Goal: Check status: Check status

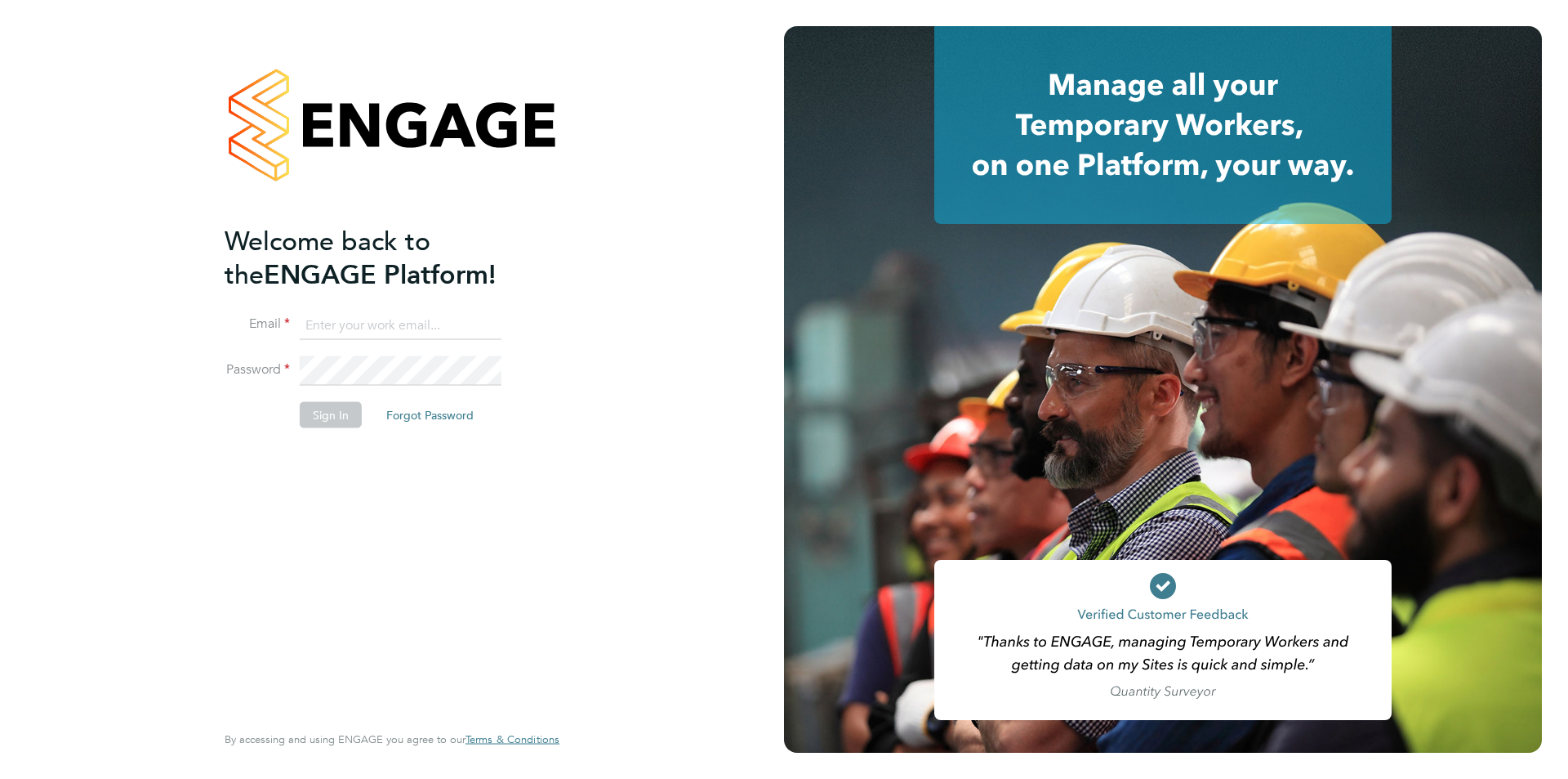
type input "[PERSON_NAME][EMAIL_ADDRESS][DOMAIN_NAME]"
click at [332, 422] on button "Sign In" at bounding box center [331, 414] width 62 height 26
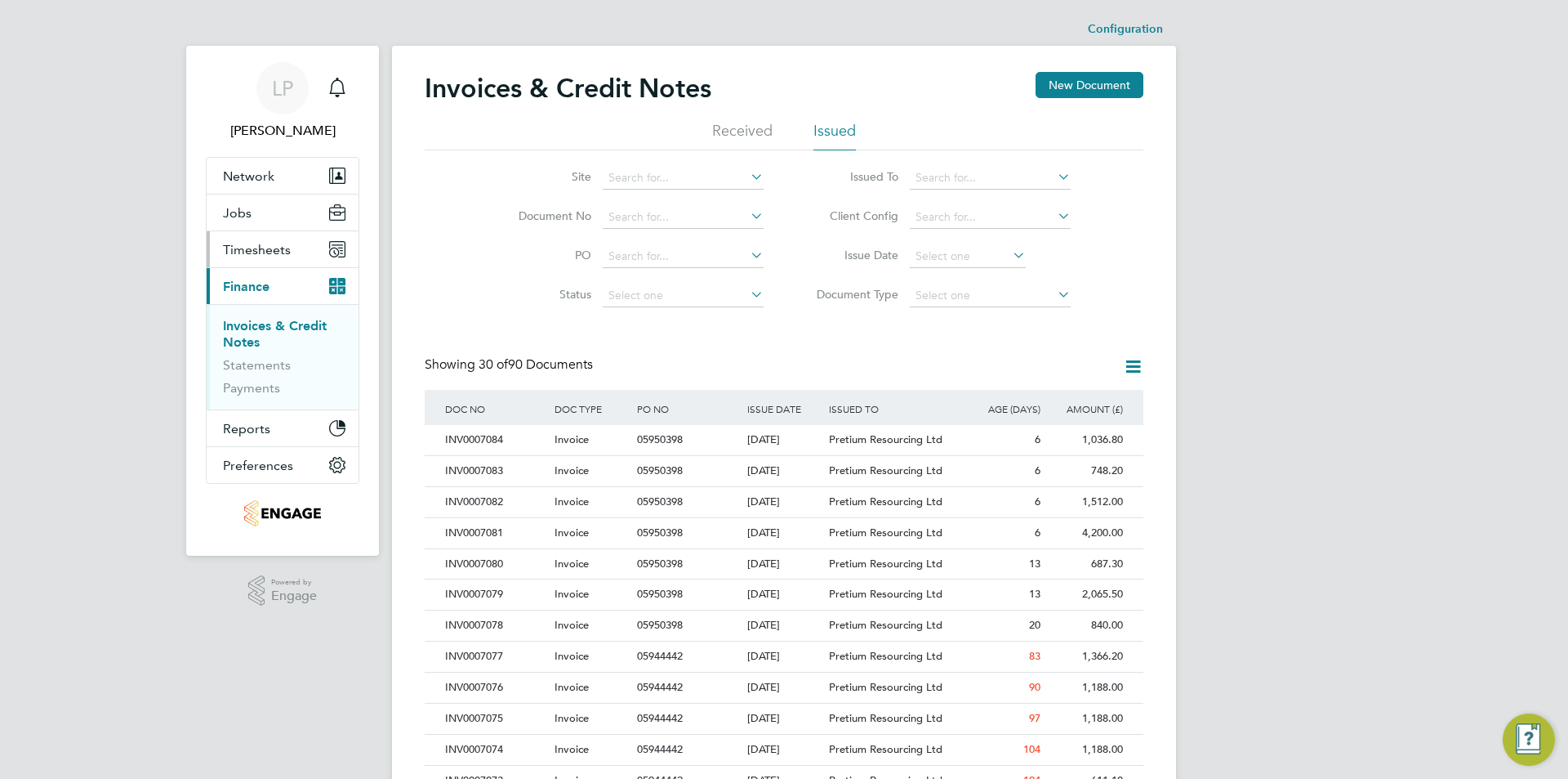
click at [259, 253] on span "Timesheets" at bounding box center [257, 250] width 68 height 16
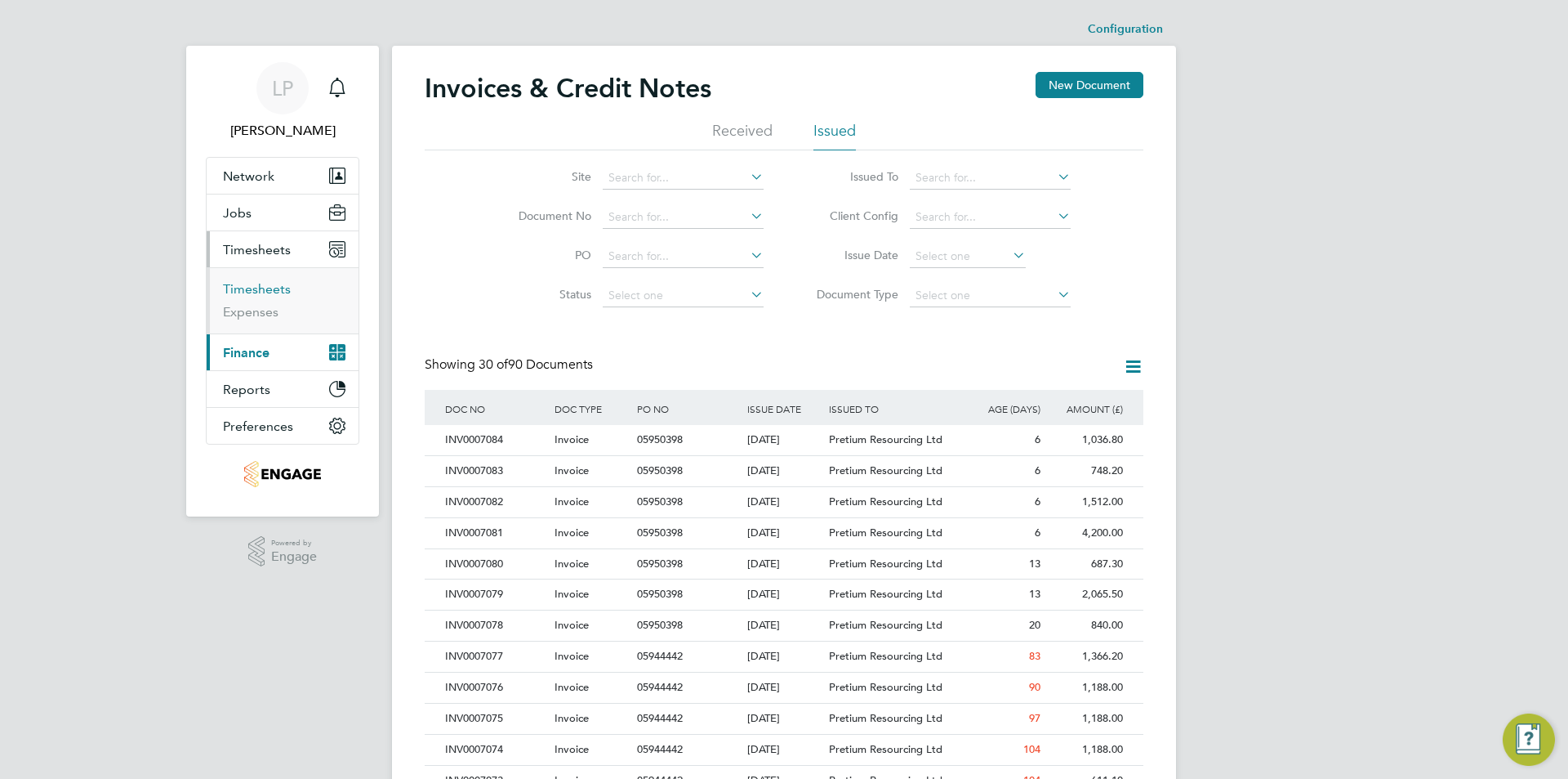
click at [267, 285] on link "Timesheets" at bounding box center [257, 289] width 68 height 16
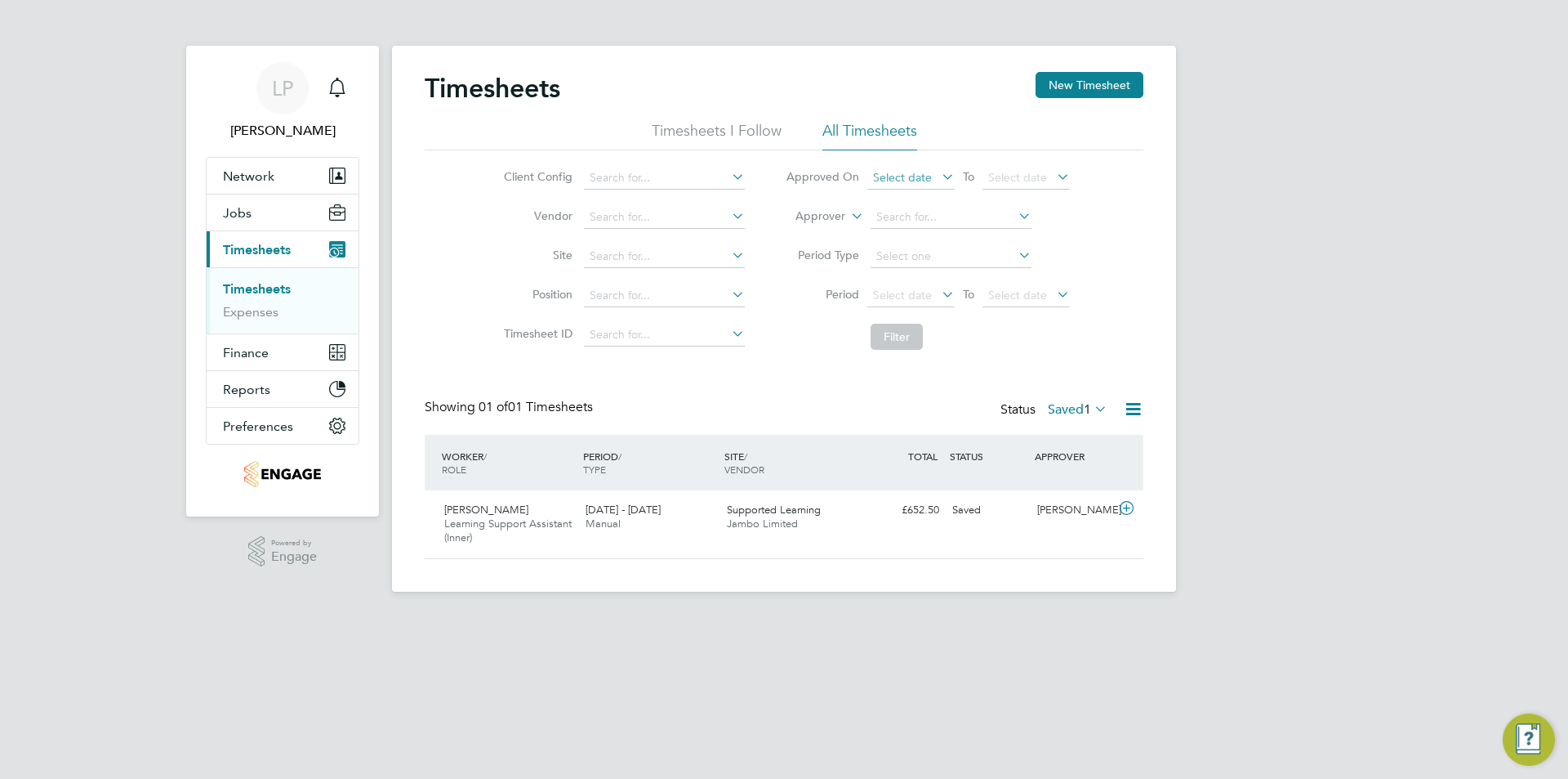
click at [904, 172] on span "Select date" at bounding box center [903, 177] width 59 height 15
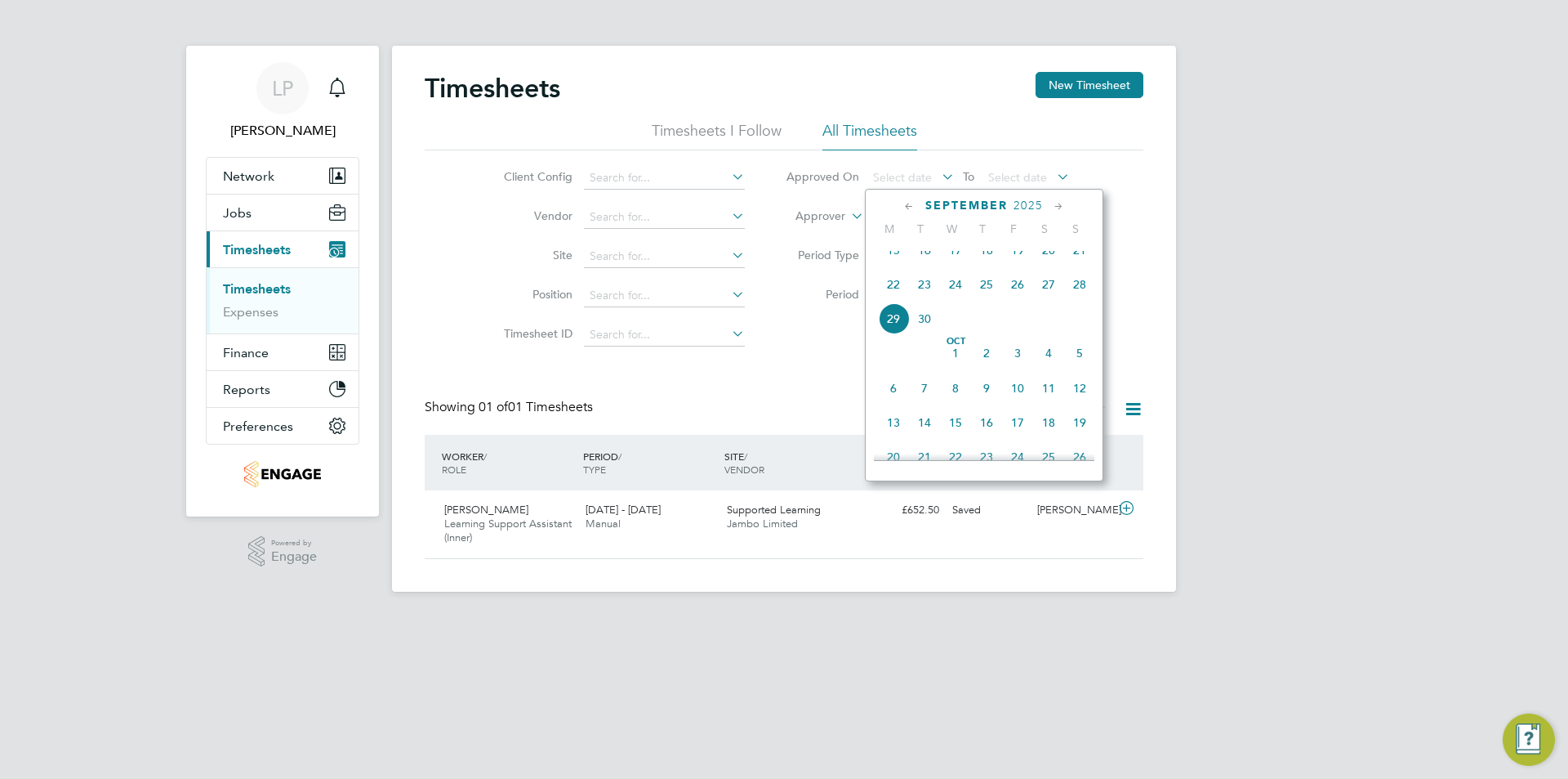
click at [955, 296] on span "24" at bounding box center [954, 283] width 31 height 31
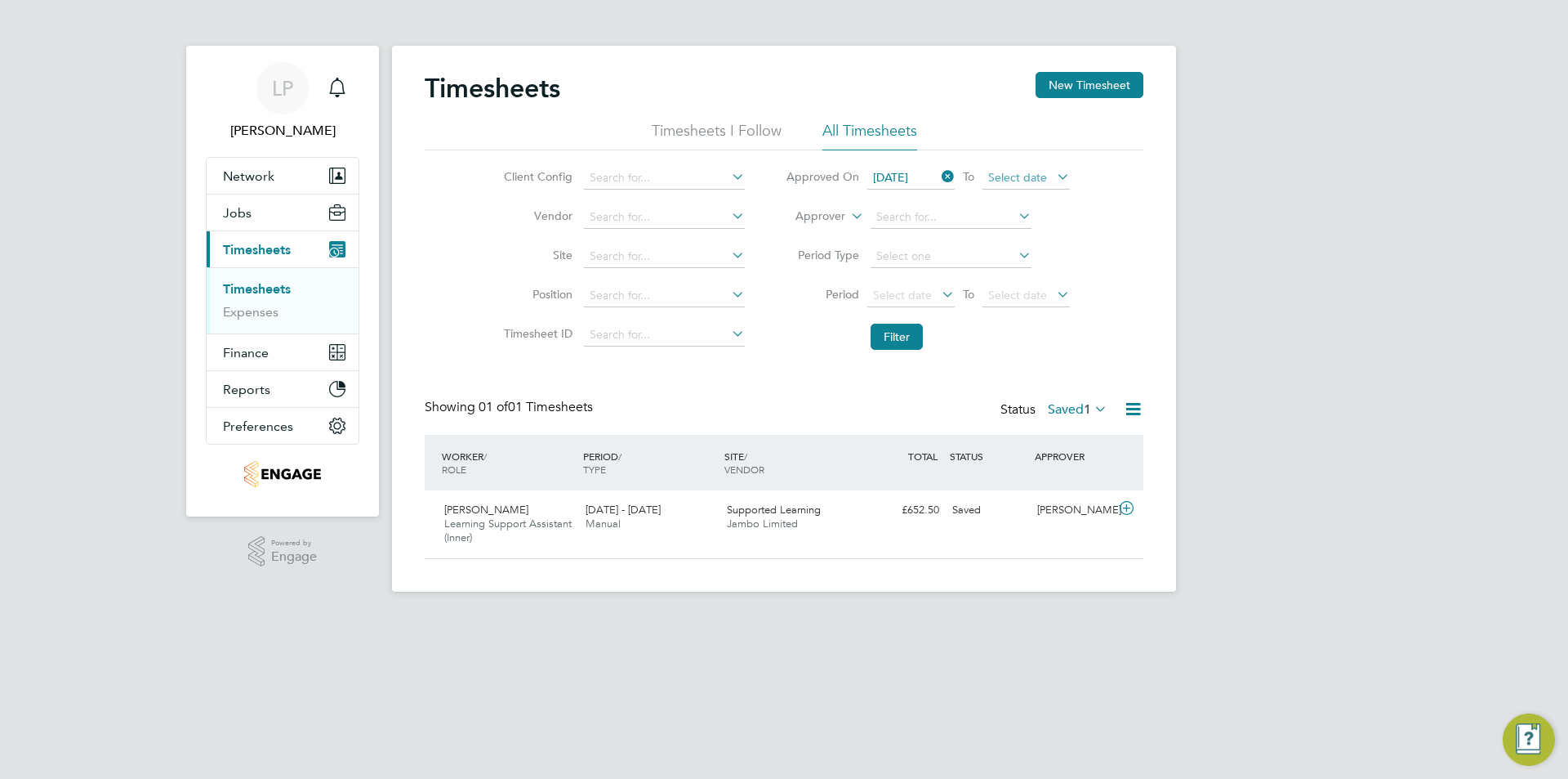
click at [1003, 178] on span "Select date" at bounding box center [1017, 177] width 59 height 15
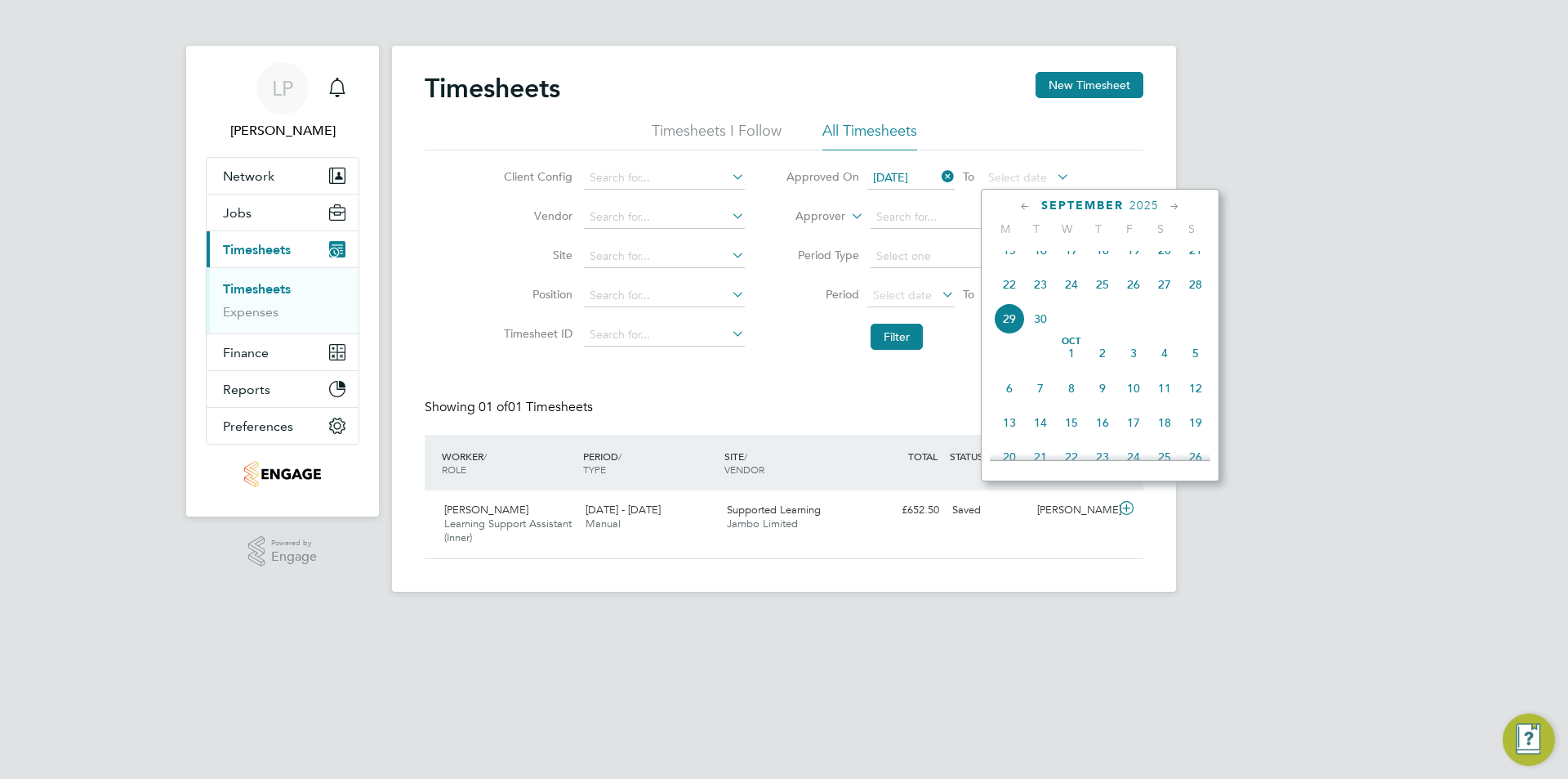
click at [1072, 346] on span "Oct" at bounding box center [1071, 342] width 31 height 8
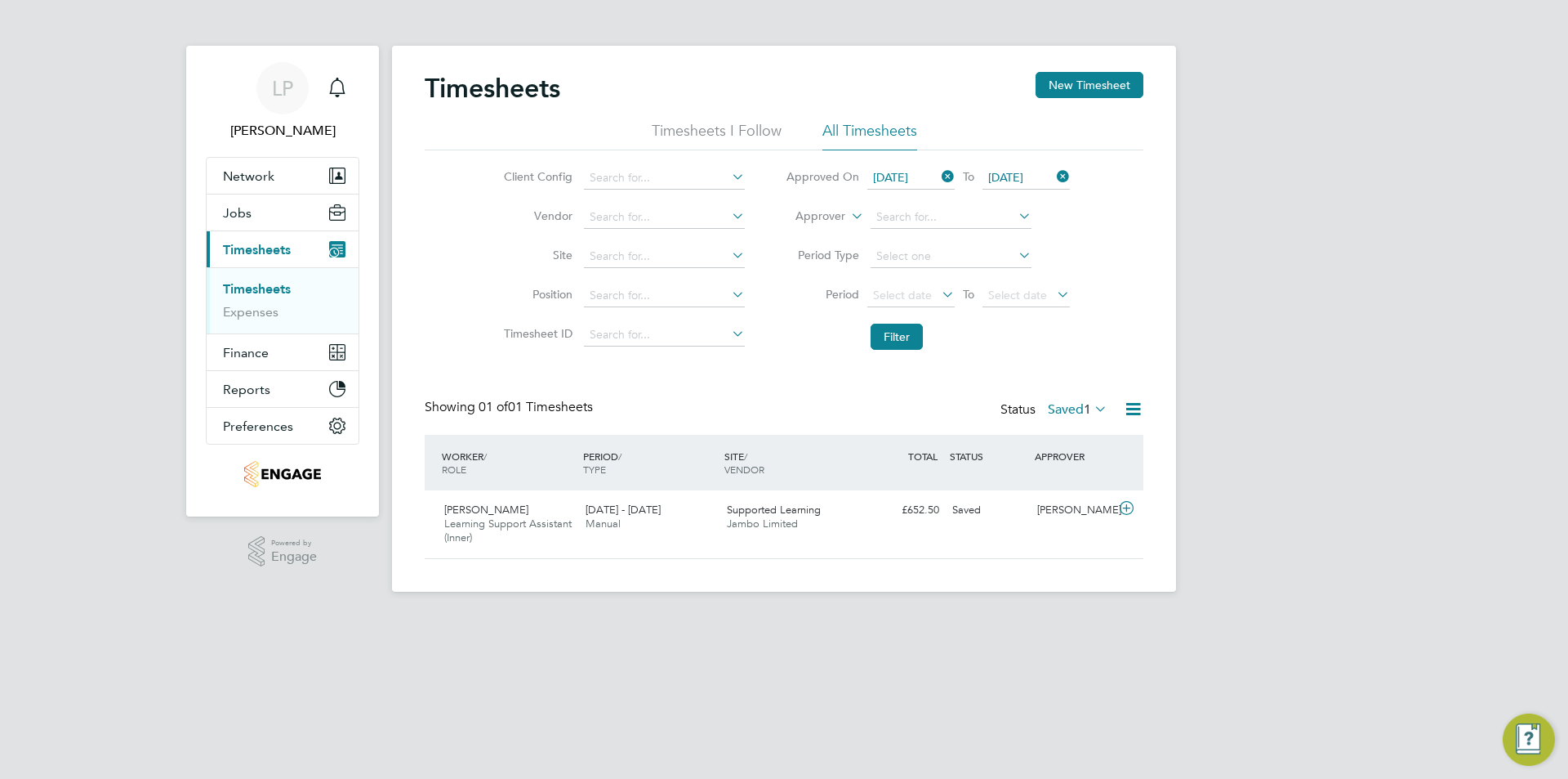
click at [928, 331] on li "Filter" at bounding box center [927, 336] width 325 height 42
click at [885, 334] on button "Filter" at bounding box center [896, 337] width 52 height 26
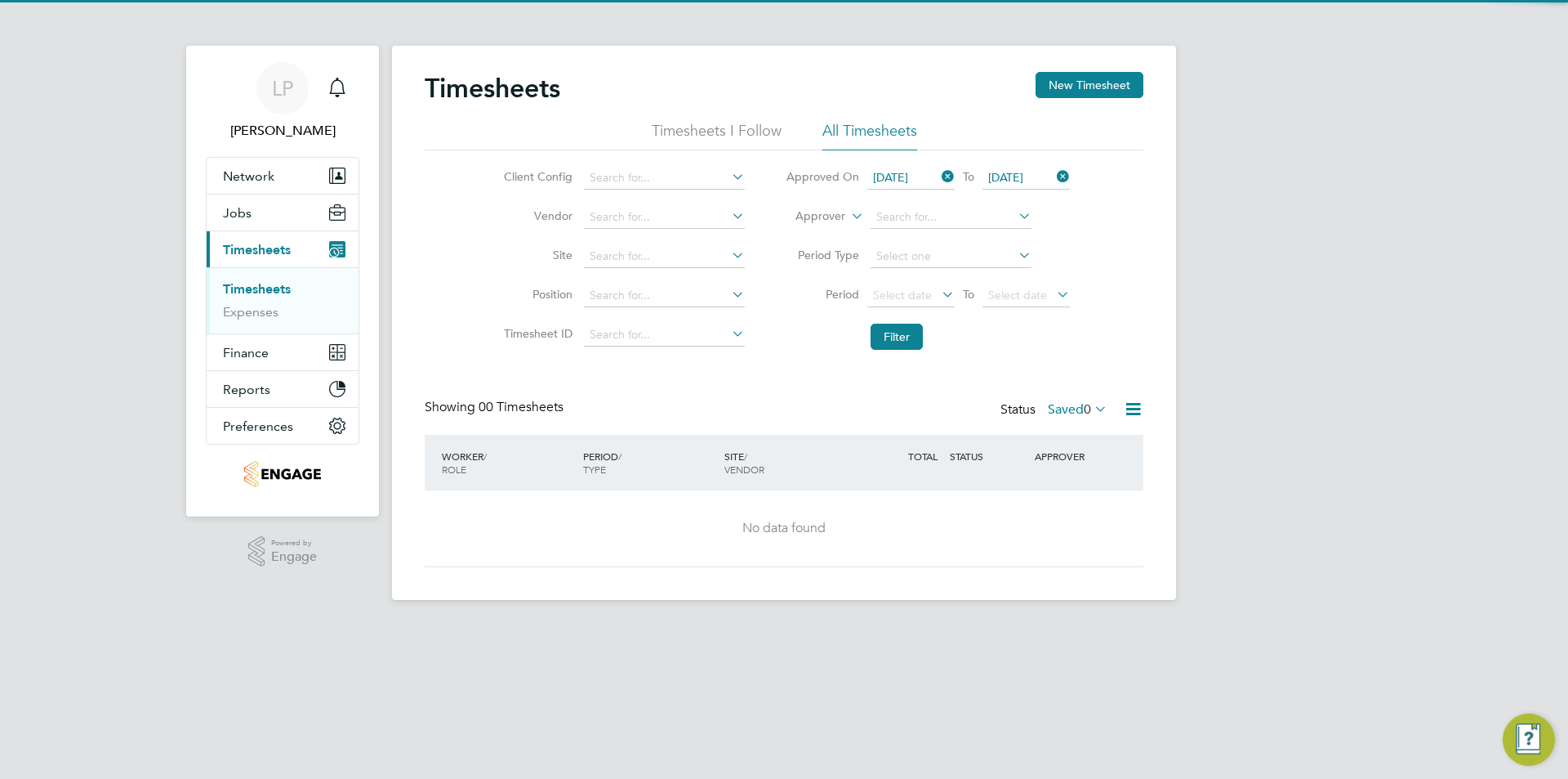
click at [1069, 412] on label "Saved 0" at bounding box center [1078, 409] width 59 height 17
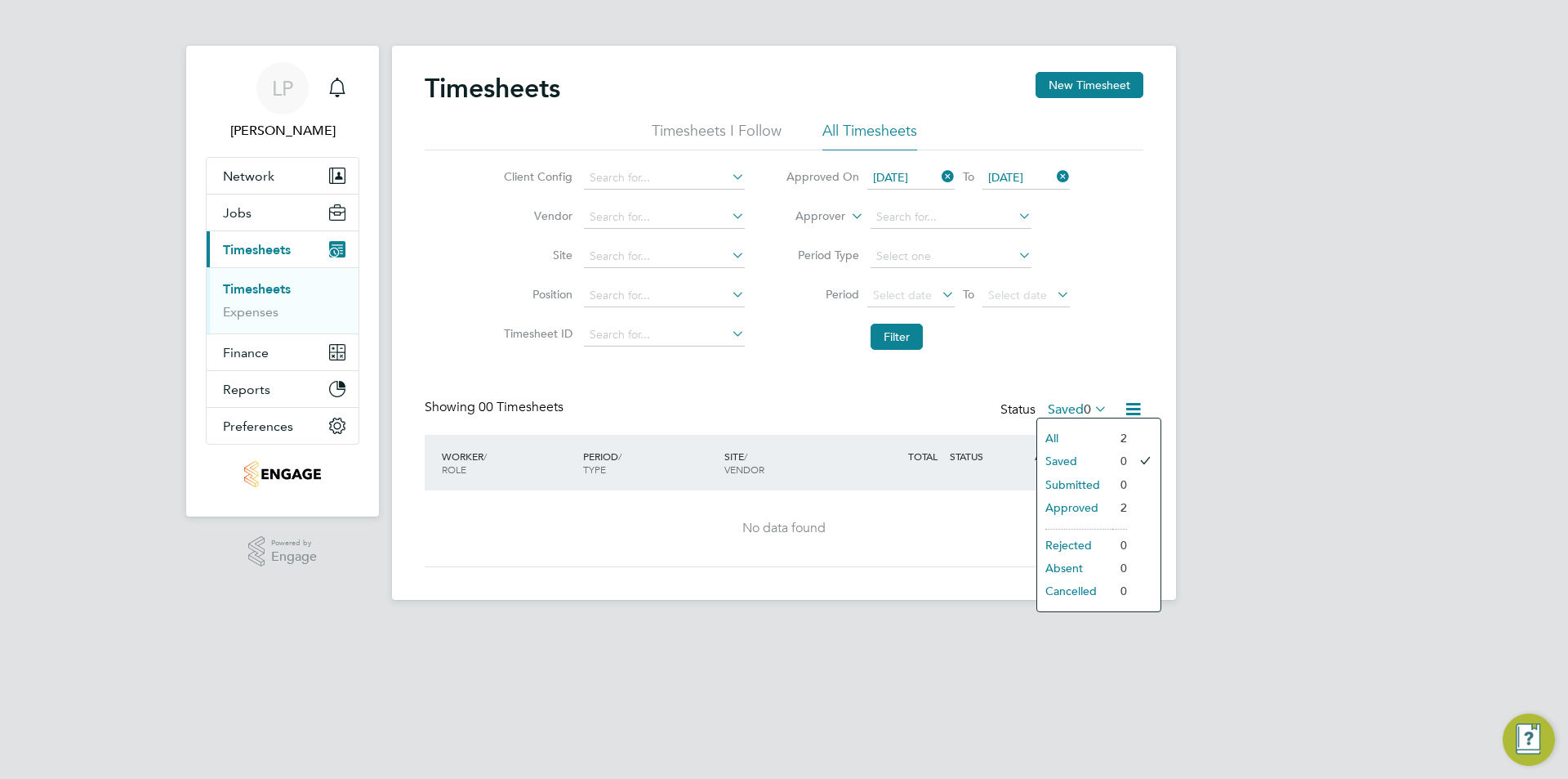
click at [1071, 506] on li "Approved" at bounding box center [1075, 506] width 75 height 23
